Goal: Book appointment/travel/reservation

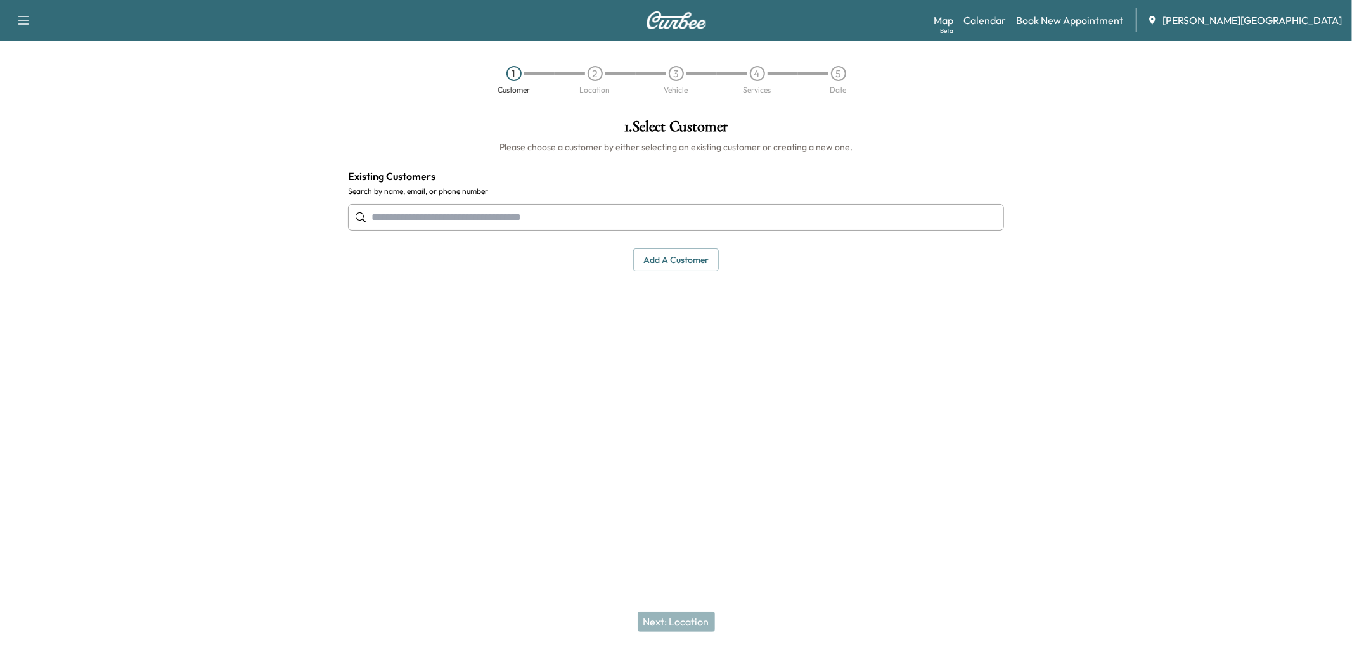
click at [1006, 22] on link "Calendar" at bounding box center [984, 20] width 42 height 15
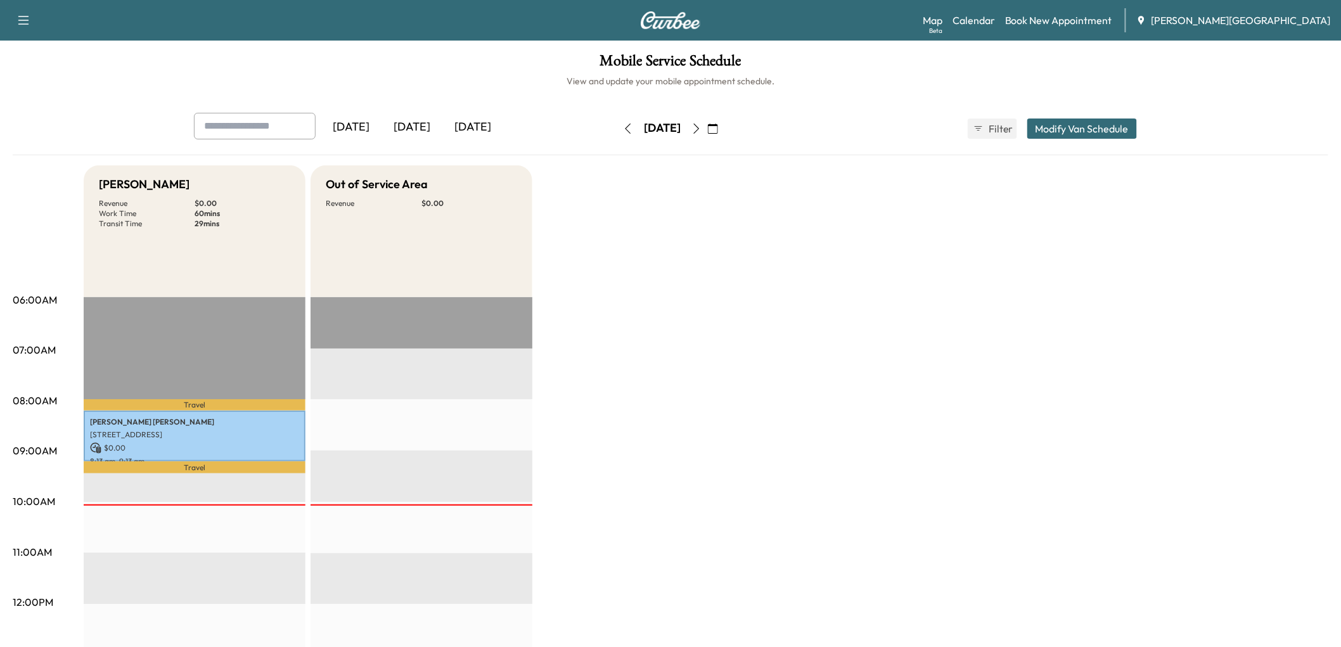
click at [442, 142] on div "[DATE]" at bounding box center [411, 127] width 61 height 29
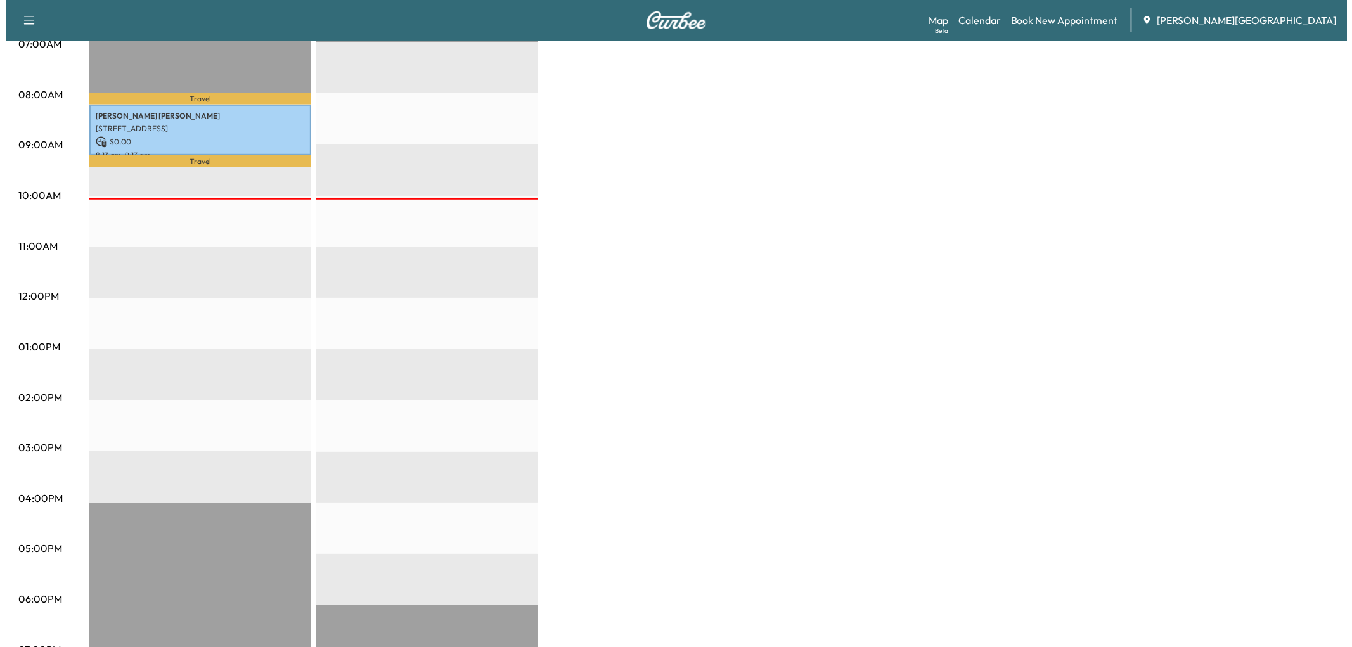
scroll to position [281, 0]
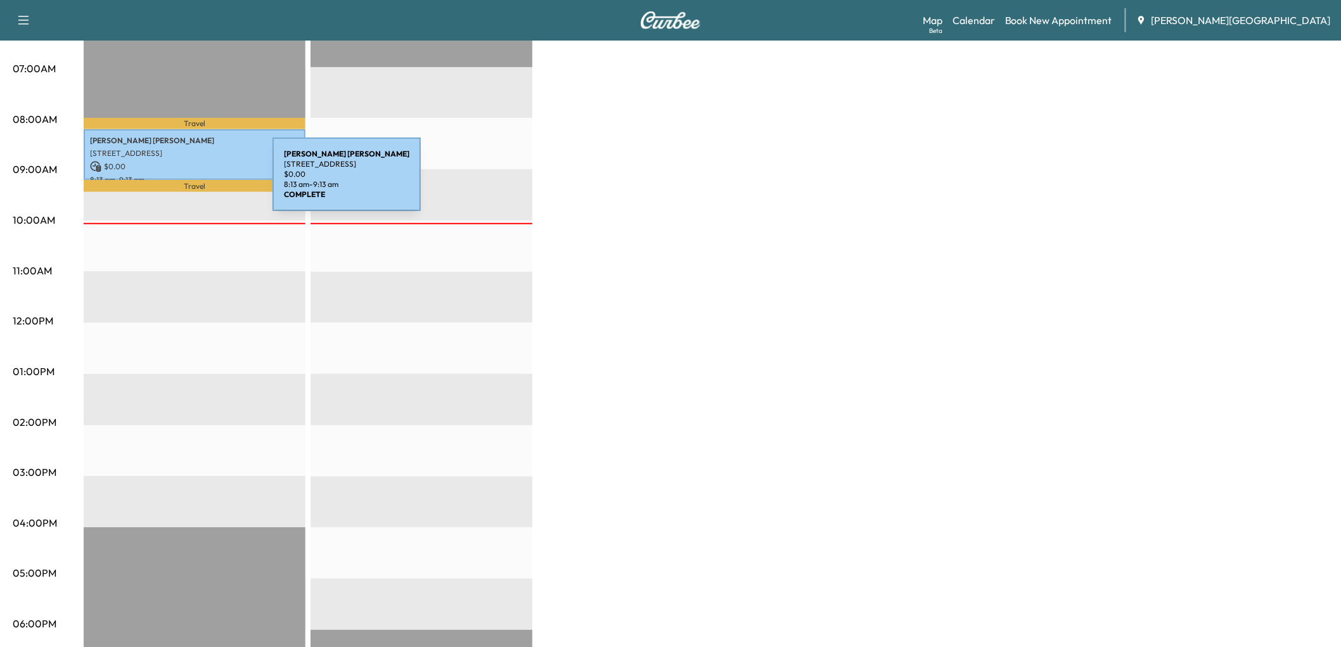
click at [177, 181] on div "[PERSON_NAME] [STREET_ADDRESS] $ 0.00 8:13 am - 9:13 am" at bounding box center [195, 154] width 222 height 51
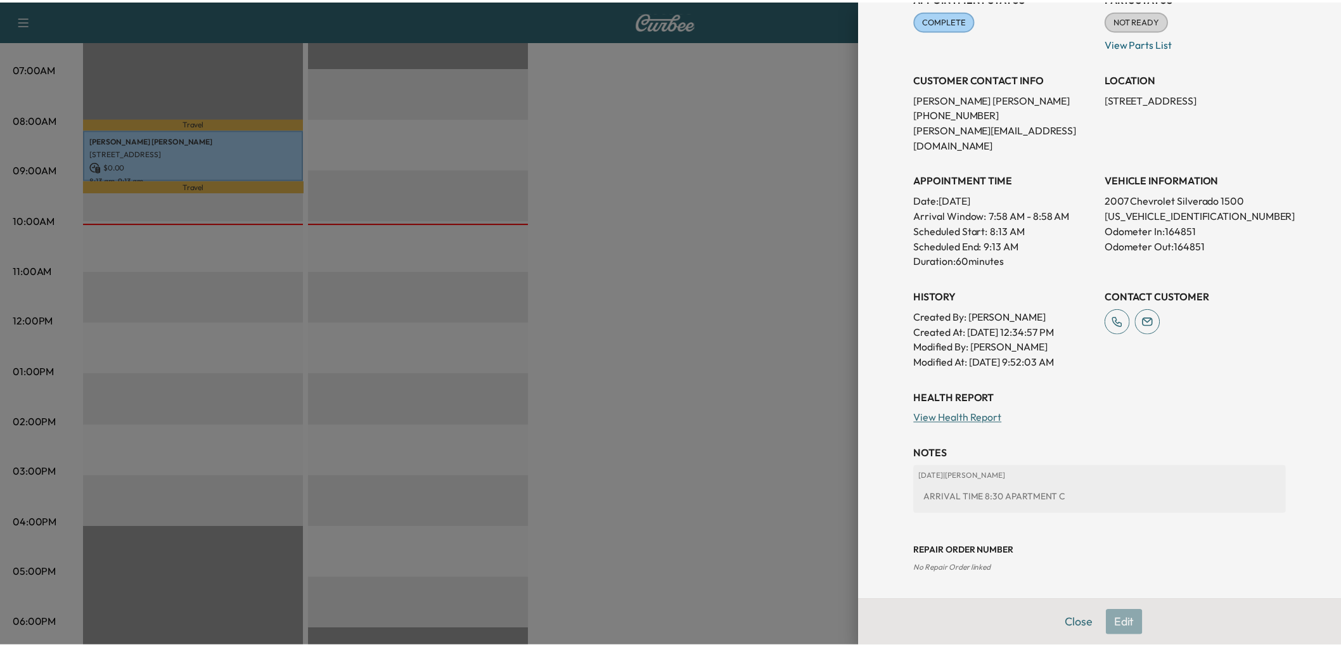
scroll to position [426, 0]
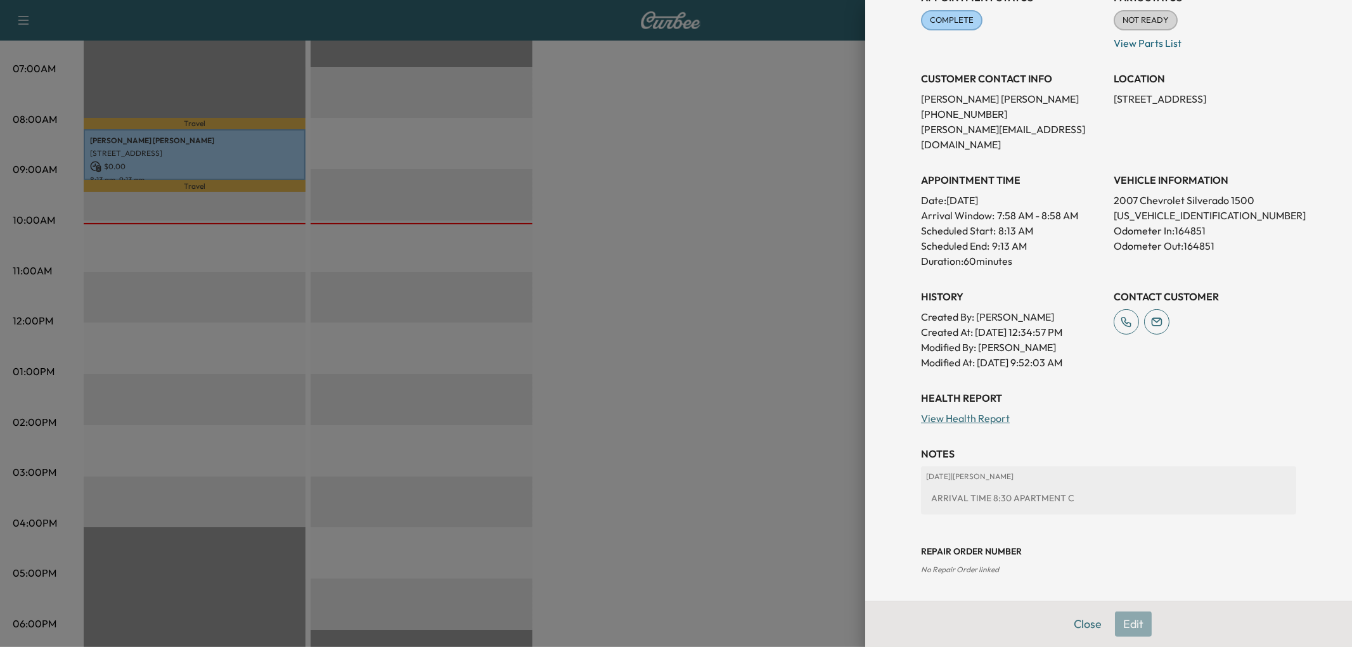
click at [729, 321] on div at bounding box center [676, 323] width 1352 height 647
